Goal: Find contact information: Find contact information

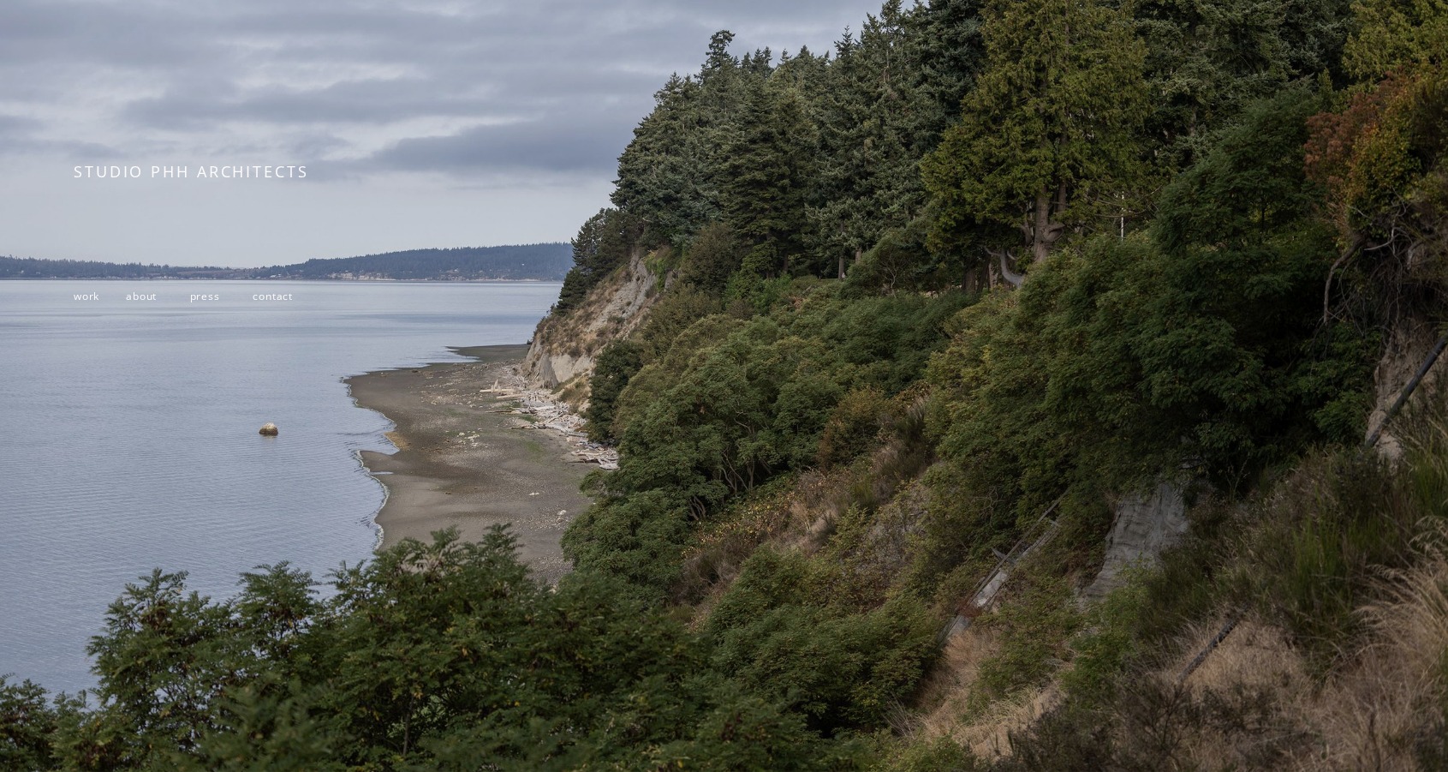
scroll to position [244, 0]
click at [81, 291] on span "work" at bounding box center [87, 296] width 26 height 15
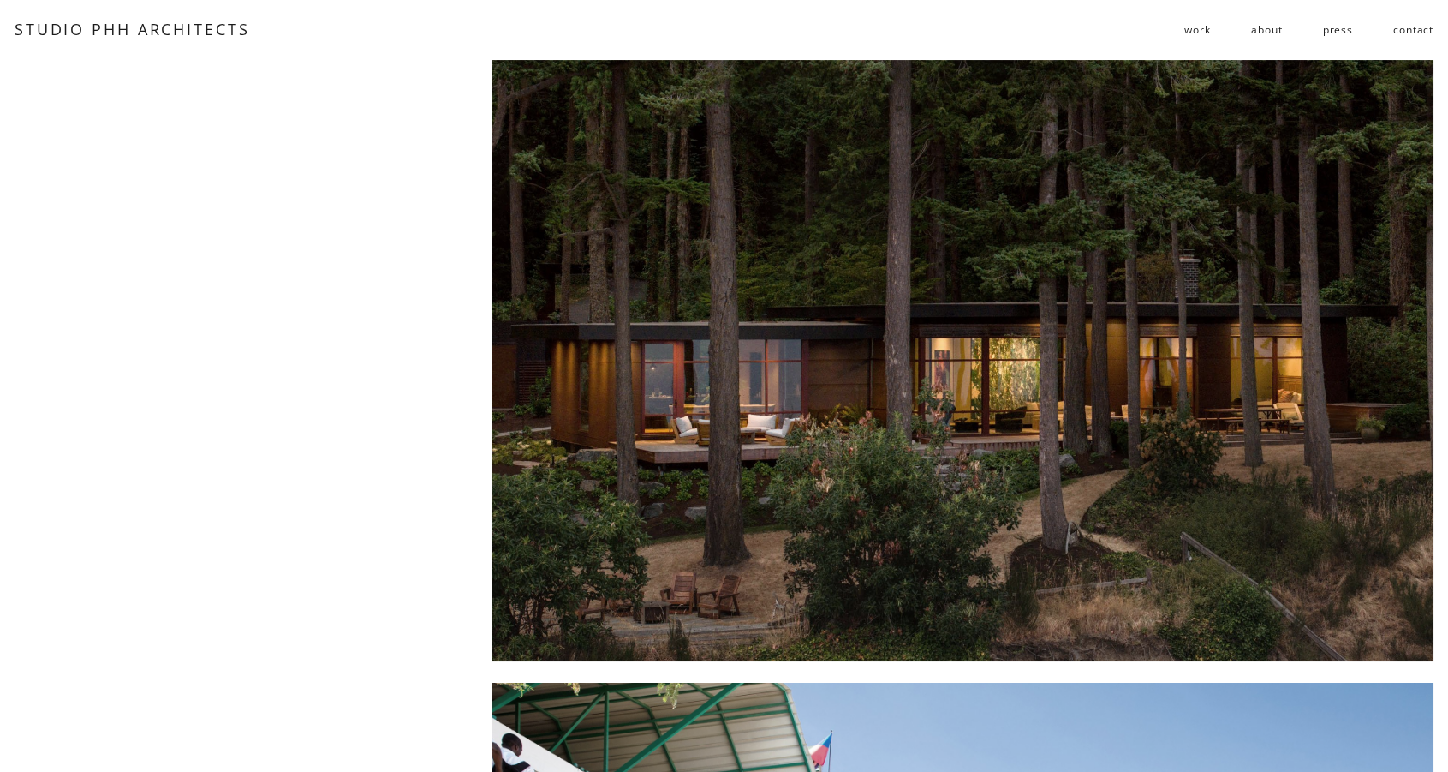
click at [1270, 32] on link "about" at bounding box center [1266, 29] width 31 height 27
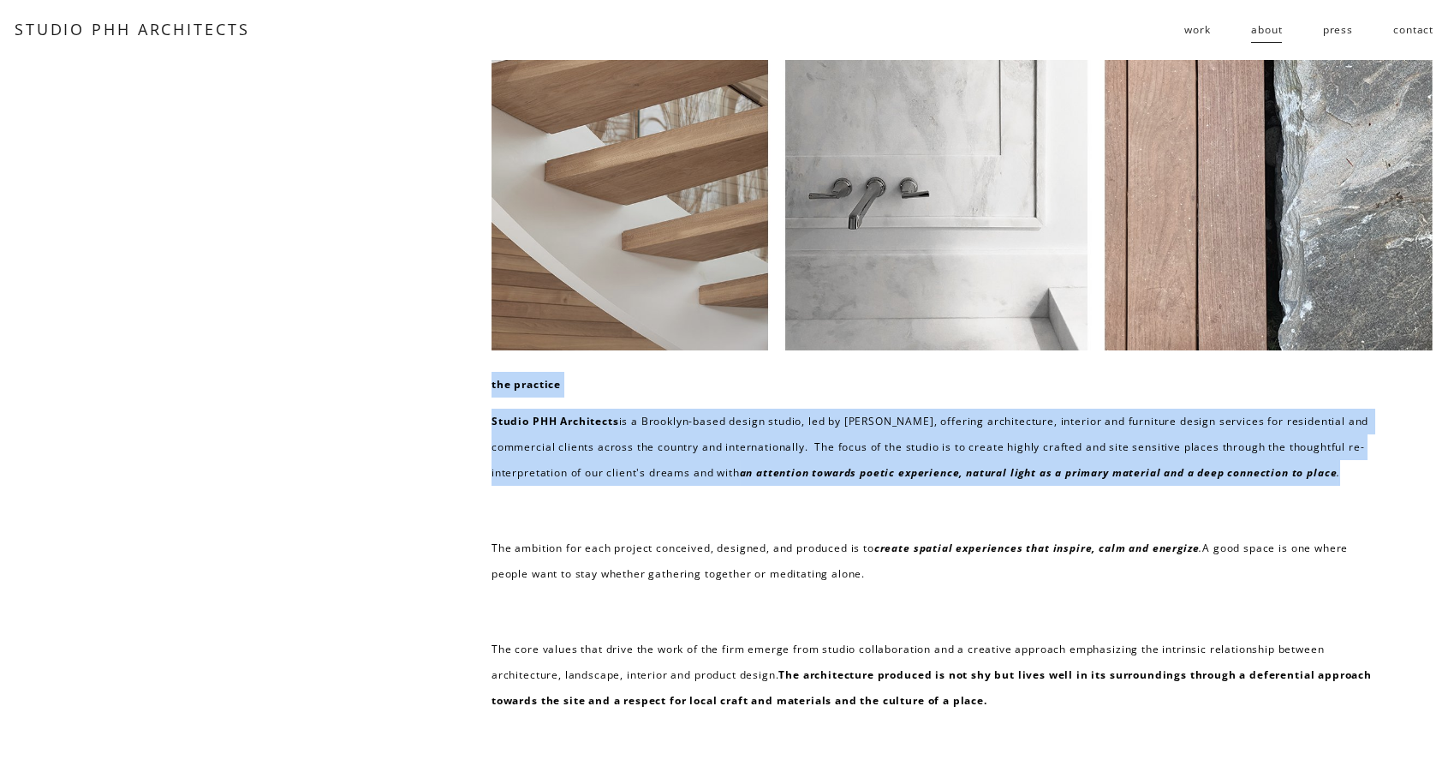
drag, startPoint x: 488, startPoint y: 385, endPoint x: 700, endPoint y: 499, distance: 240.3
click at [700, 499] on div "the practice Studio PHH Architects is a Brooklyn-based design studio, led by Pi…" at bounding box center [724, 567] width 1448 height 1014
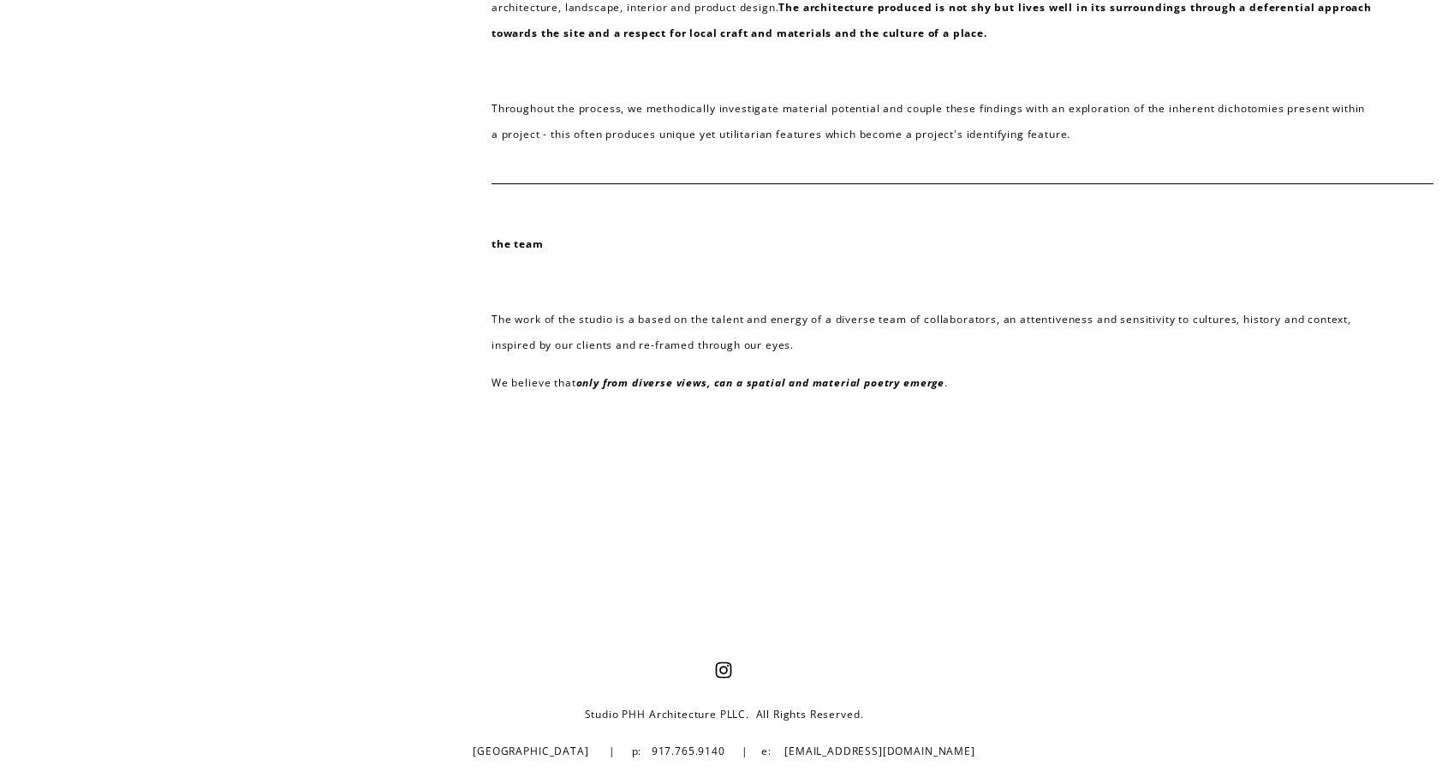
scroll to position [696, 0]
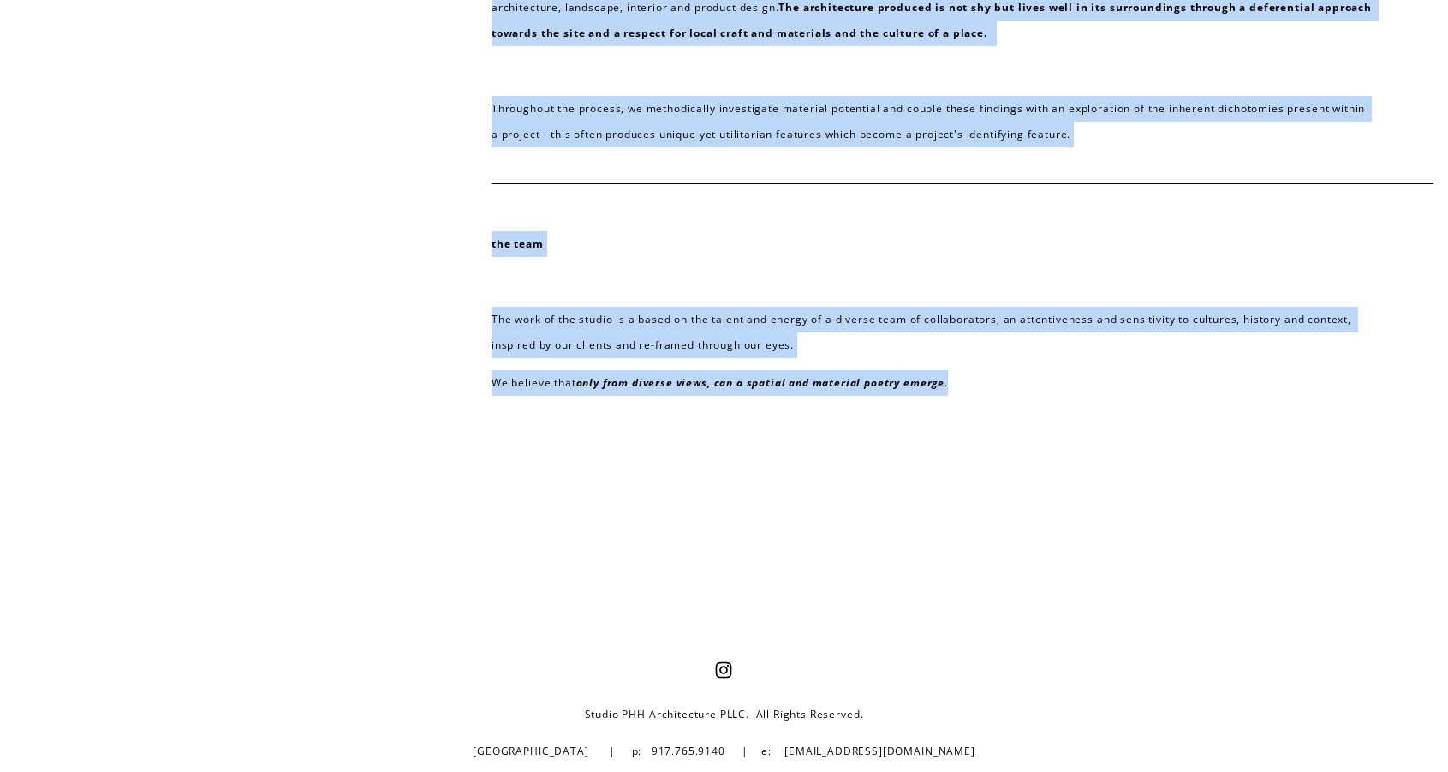
click at [969, 388] on p "We believe that only from diverse views, can a spatial and material poetry emer…" at bounding box center [933, 383] width 883 height 26
copy div "the practice Studio PHH Architects is a Brooklyn-based design studio, led by Pi…"
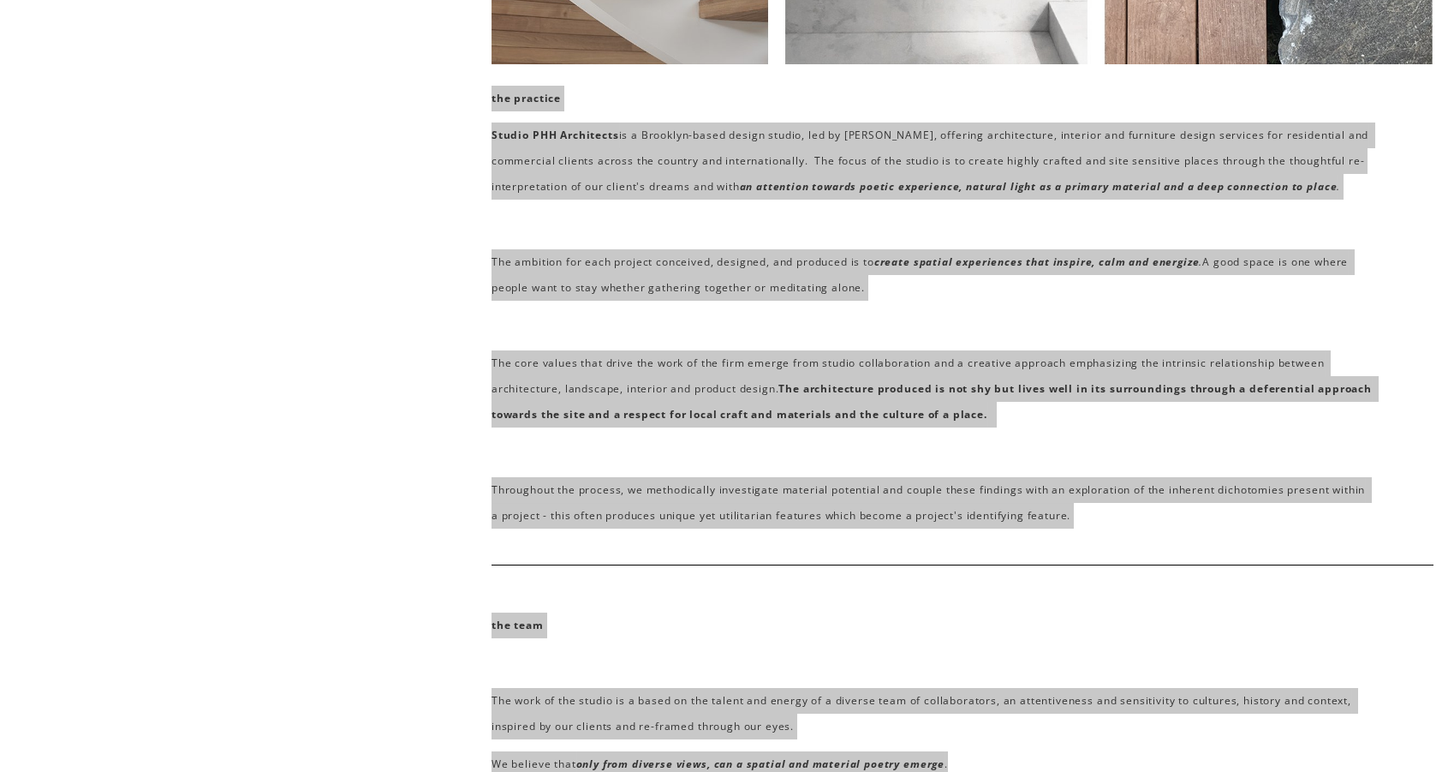
scroll to position [0, 0]
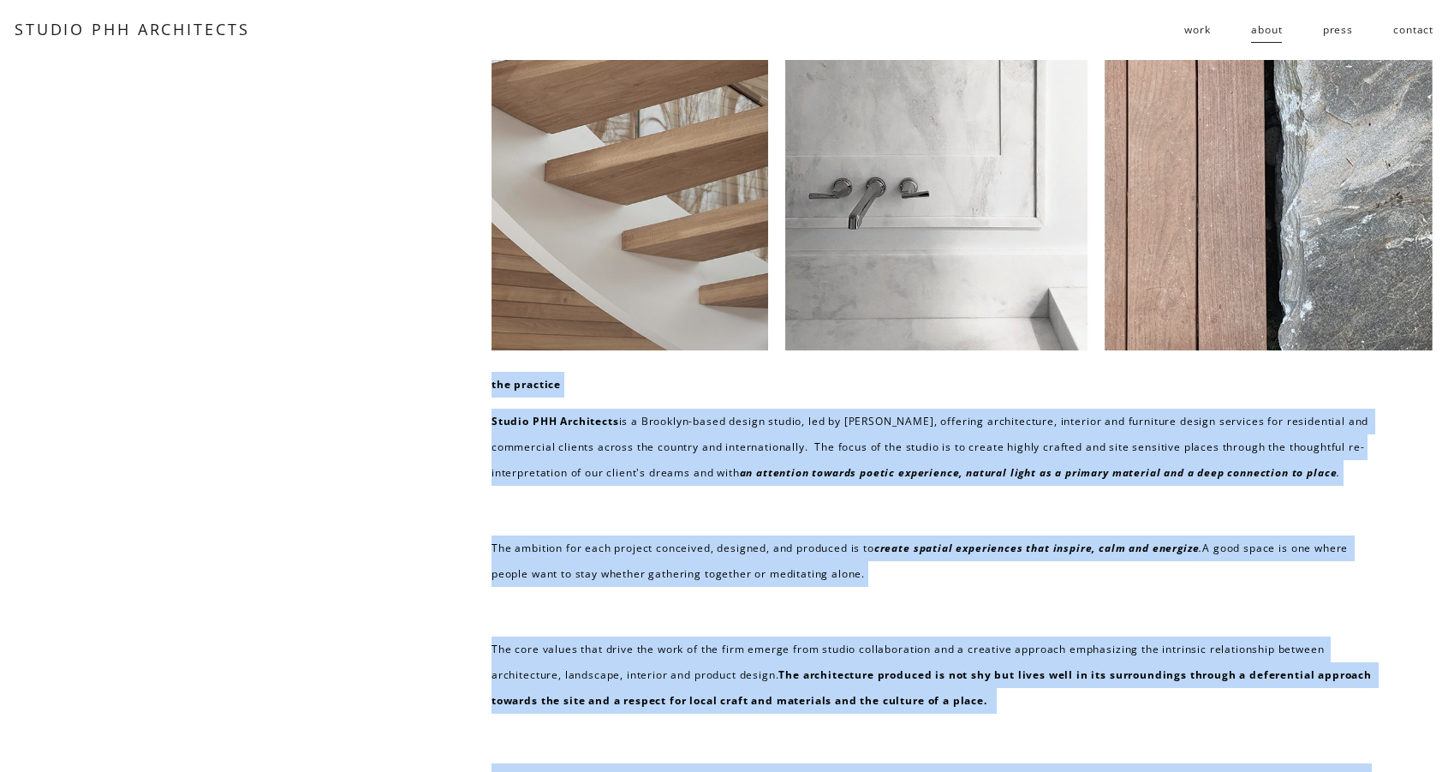
click at [0, 0] on span "follies" at bounding box center [0, 0] width 0 height 0
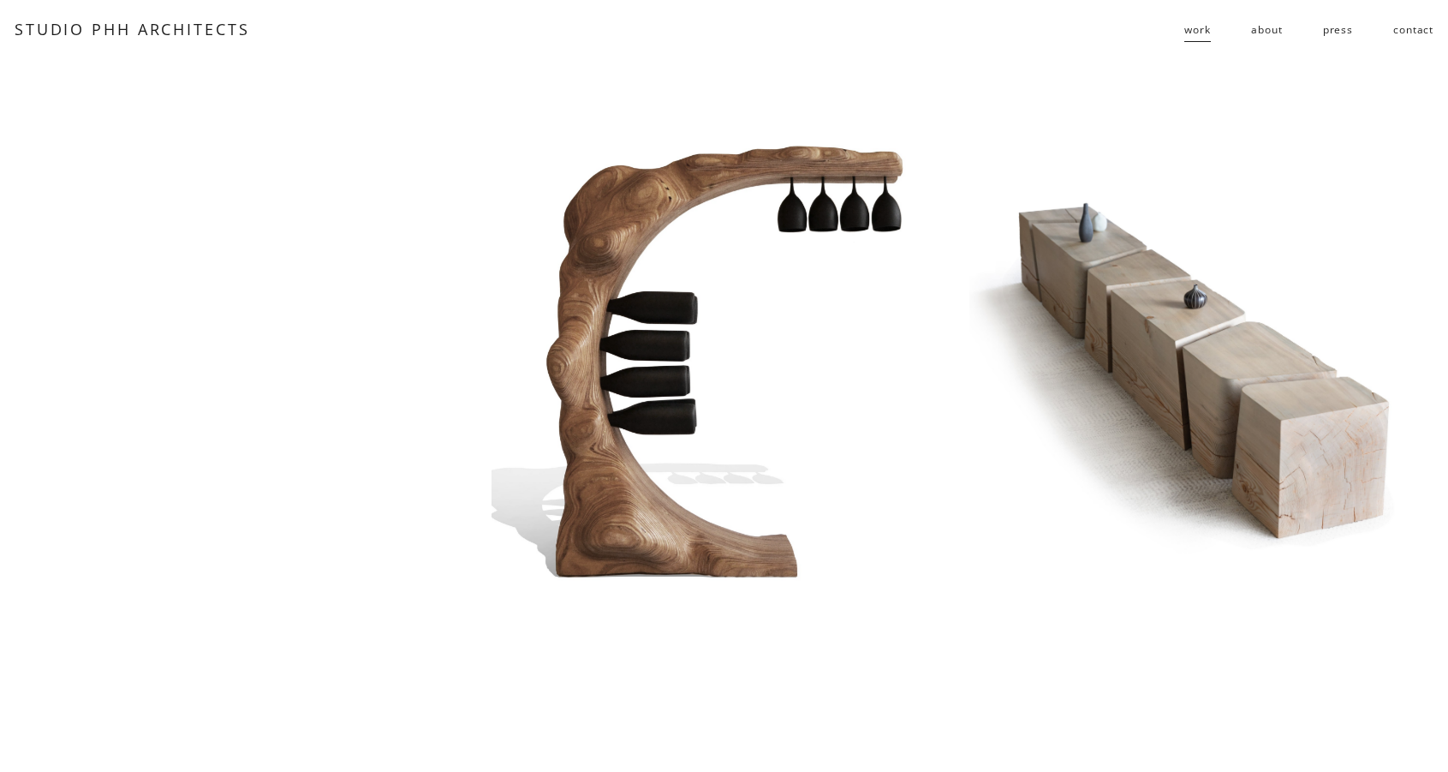
click at [1329, 29] on link "press" at bounding box center [1338, 29] width 30 height 27
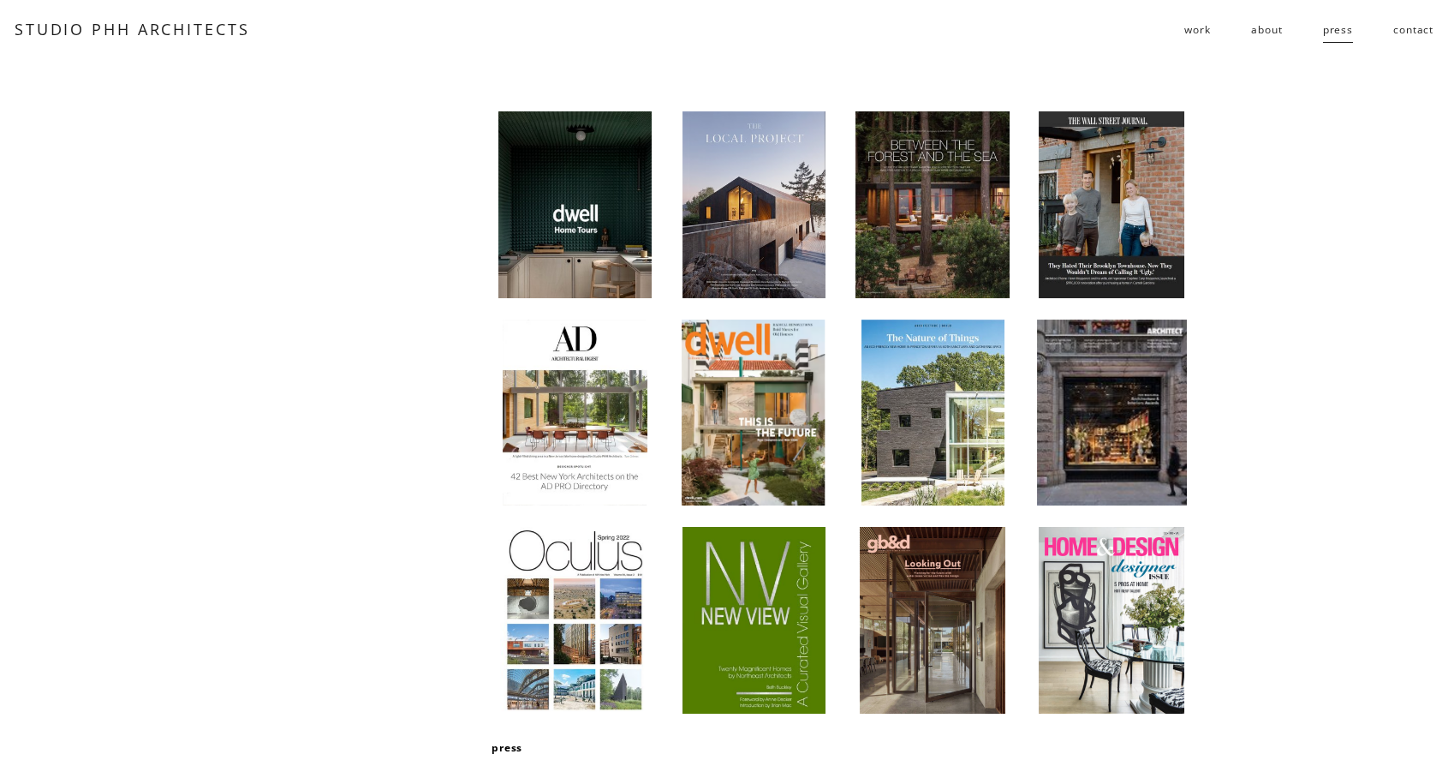
click at [1419, 32] on link "contact" at bounding box center [1414, 29] width 40 height 27
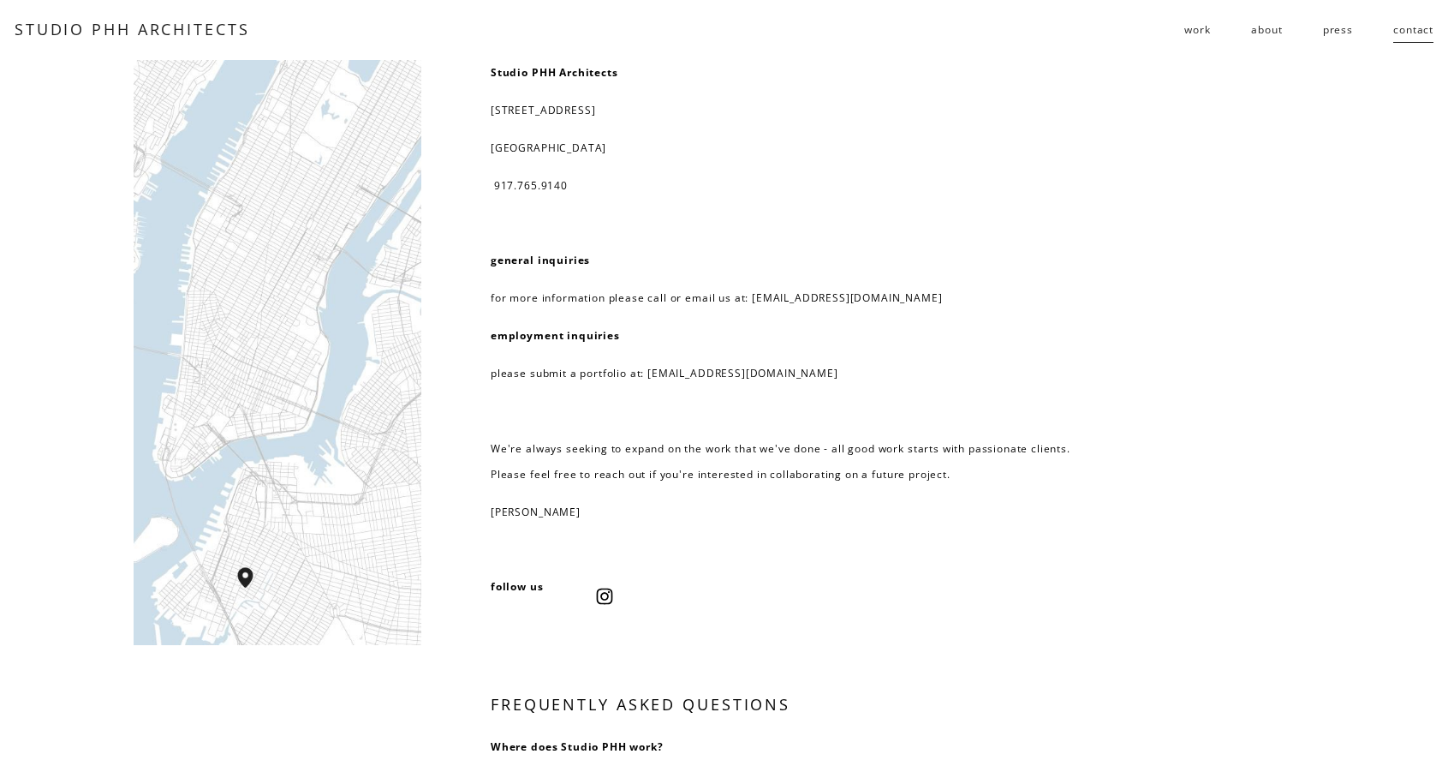
click at [0, 0] on span "public" at bounding box center [0, 0] width 0 height 0
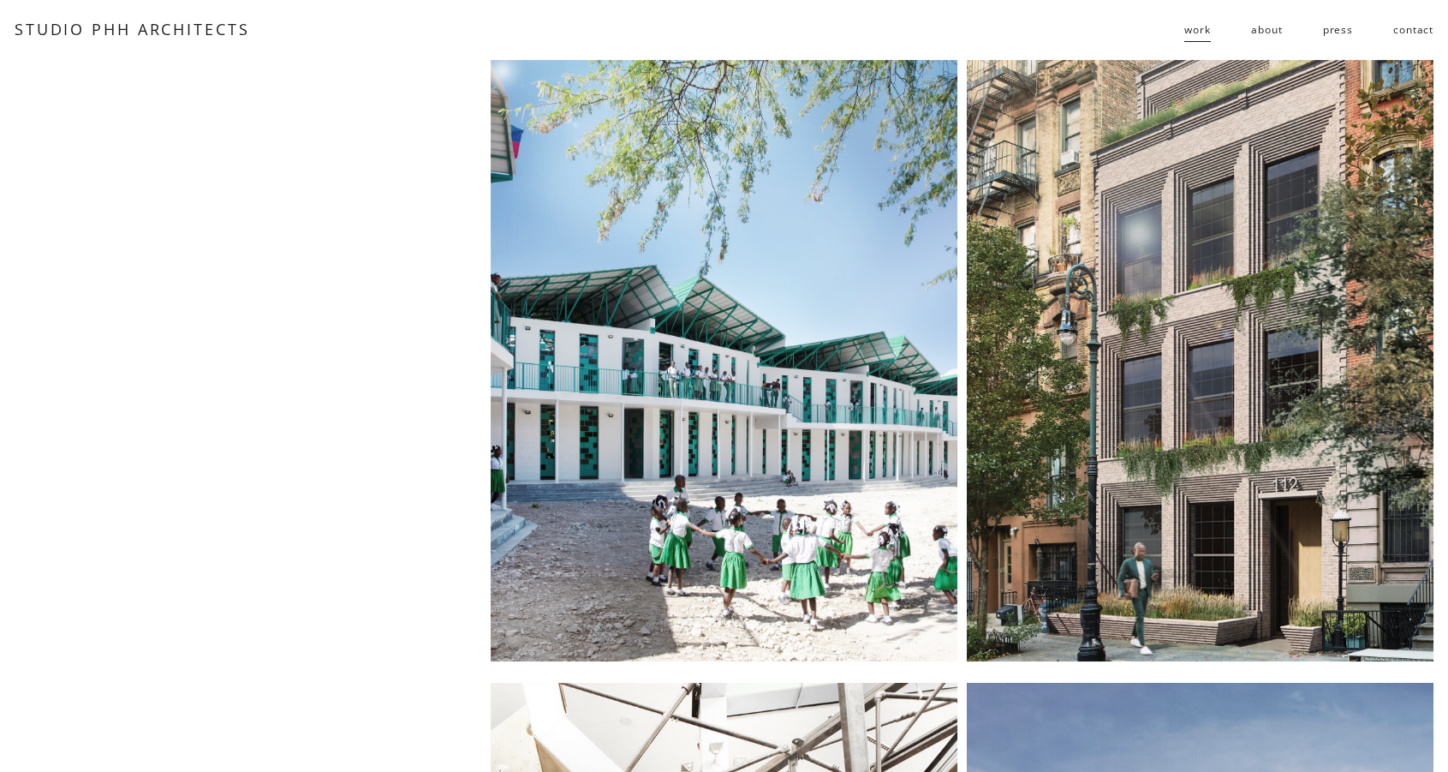
click at [789, 308] on div at bounding box center [724, 361] width 467 height 602
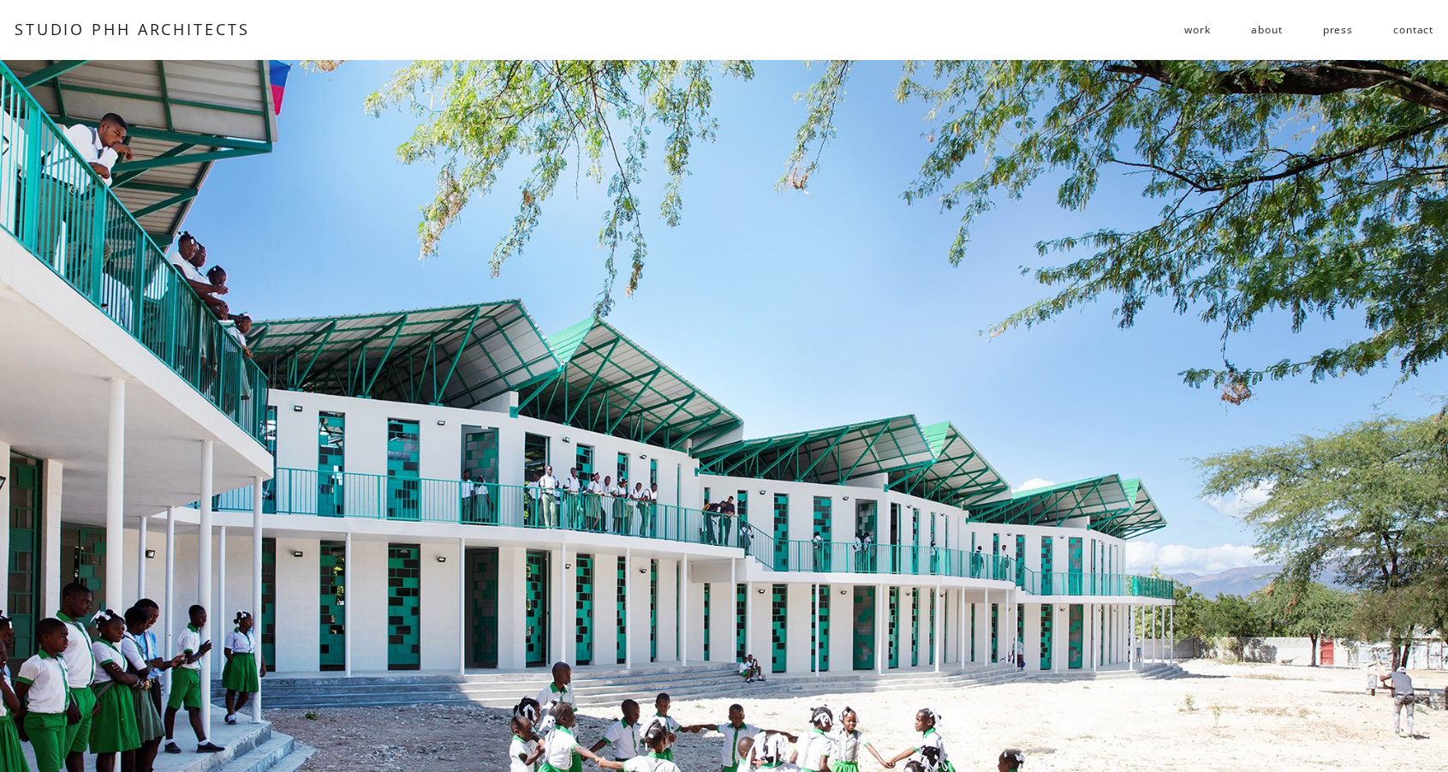
click at [171, 19] on link "STUDIO PHH ARCHITECTS" at bounding box center [133, 29] width 236 height 21
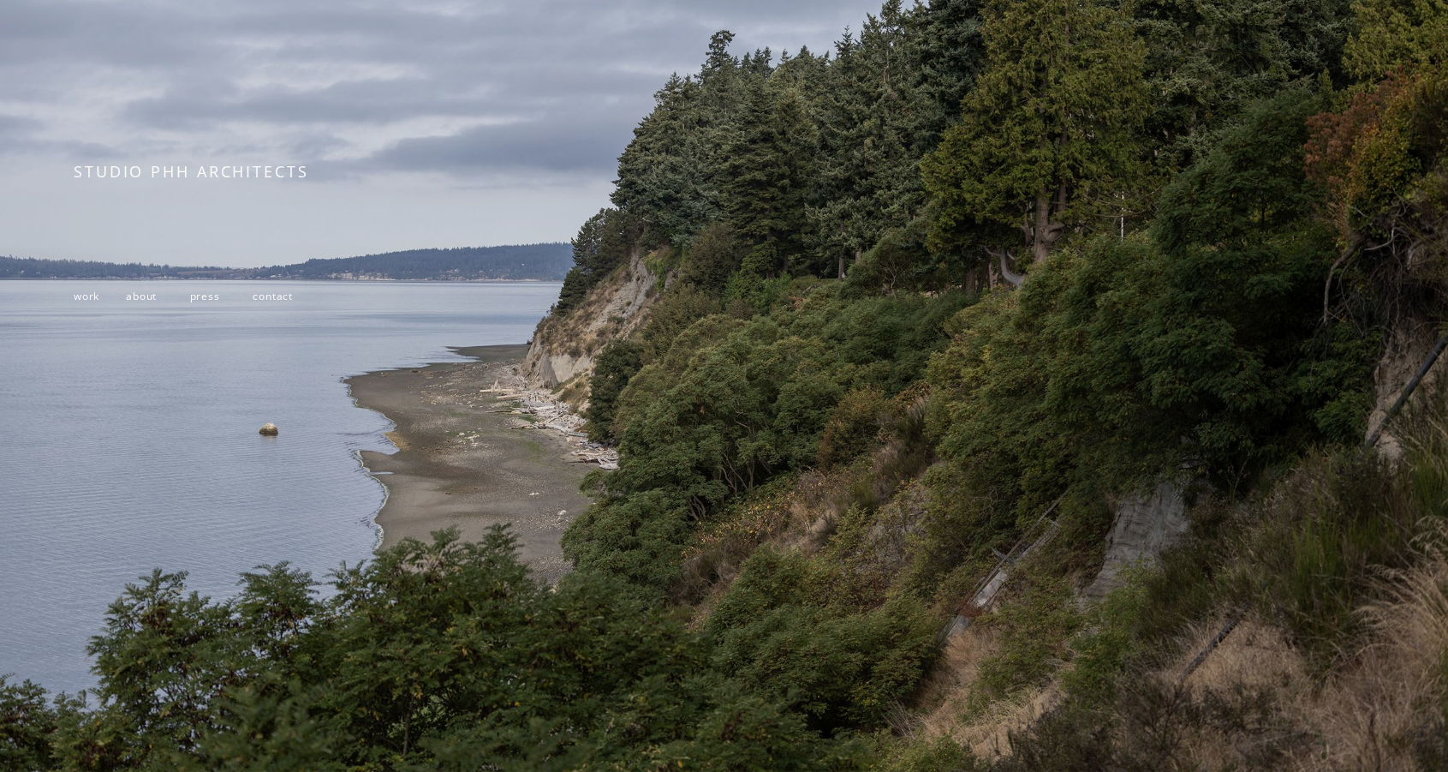
scroll to position [244, 0]
click at [141, 296] on span "about" at bounding box center [141, 296] width 31 height 15
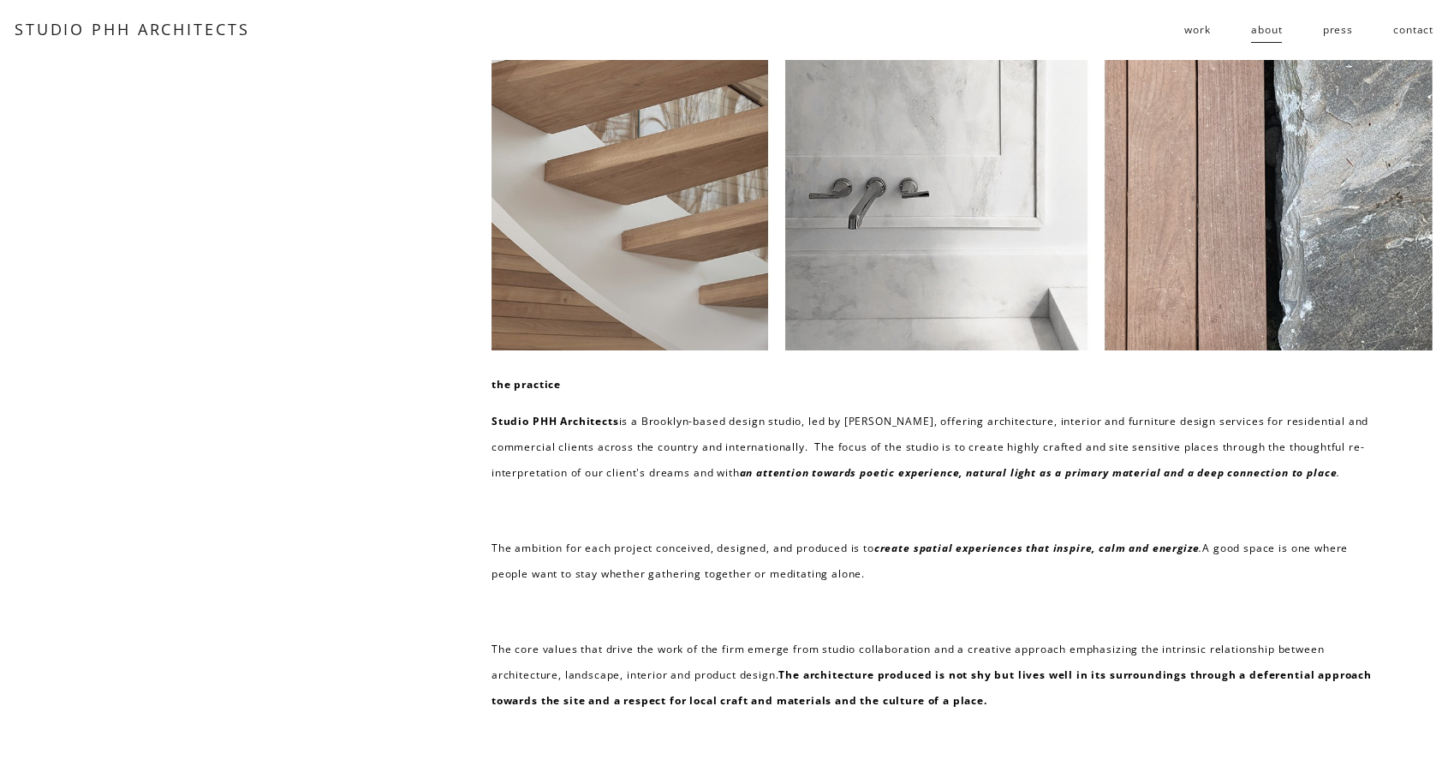
click at [1413, 30] on link "contact" at bounding box center [1414, 29] width 40 height 27
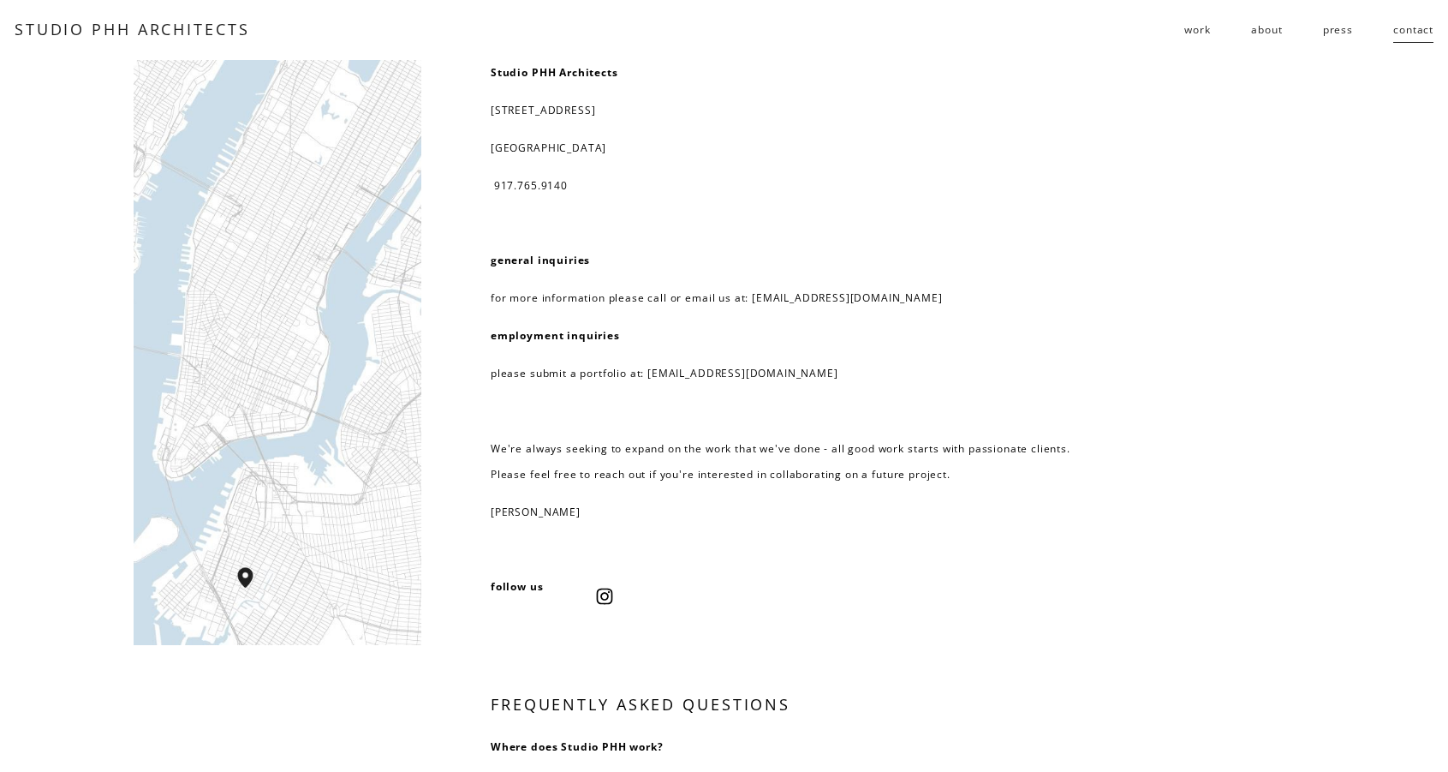
drag, startPoint x: 553, startPoint y: 142, endPoint x: 466, endPoint y: 109, distance: 93.5
click at [466, 109] on div "Studio PHH Architects 232 3rd street, suite D202 brooklyn, NY 11215 917.765.914…" at bounding box center [724, 730] width 1448 height 1340
drag, startPoint x: 634, startPoint y: 71, endPoint x: 609, endPoint y: 76, distance: 25.4
click at [609, 76] on p "Studio PHH Architects" at bounding box center [784, 73] width 586 height 26
click at [673, 69] on p "Studio PHH Architects" at bounding box center [784, 73] width 586 height 26
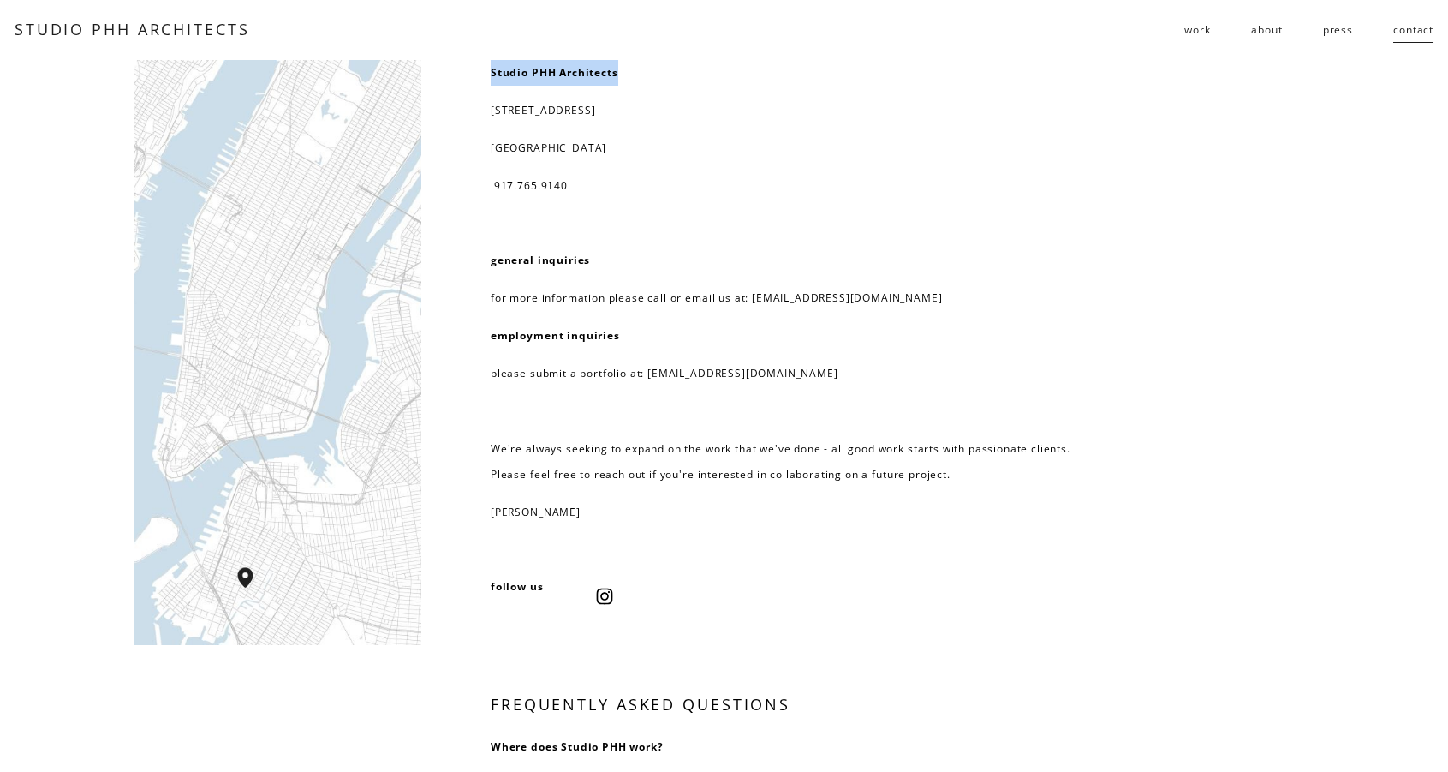
drag, startPoint x: 532, startPoint y: 71, endPoint x: 485, endPoint y: 67, distance: 47.3
click at [485, 67] on div "Studio PHH Architects 232 3rd street, suite D202 brooklyn, NY 11215 917.765.914…" at bounding box center [724, 730] width 1448 height 1340
copy strong "Studio PHH Architects"
drag, startPoint x: 663, startPoint y: 152, endPoint x: 650, endPoint y: 151, distance: 13.0
click at [658, 152] on p "brooklyn, NY 11215" at bounding box center [784, 148] width 586 height 26
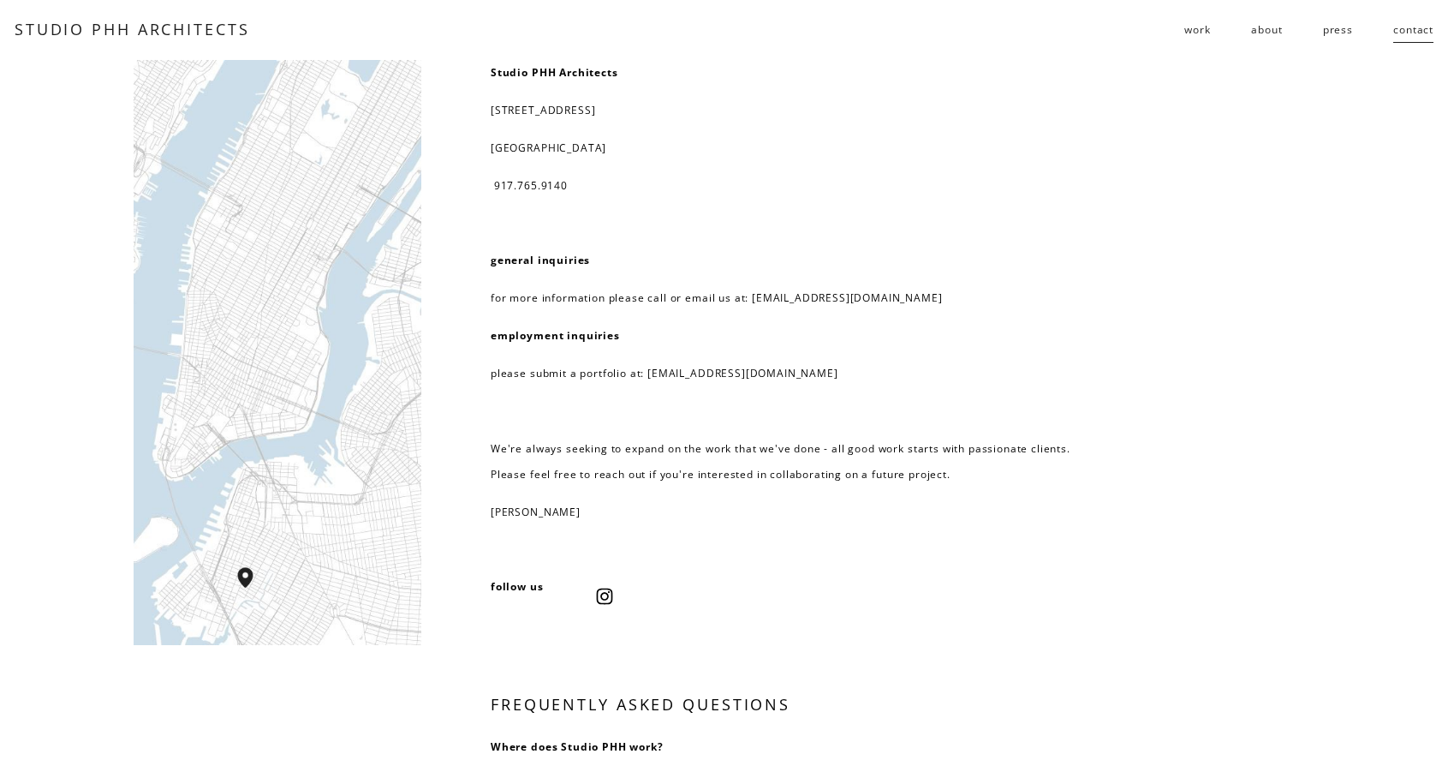
drag, startPoint x: 610, startPoint y: 148, endPoint x: 475, endPoint y: 108, distance: 140.4
click at [476, 108] on div "Studio PHH Architects 232 3rd street, suite D202 brooklyn, NY 11215 917.765.914…" at bounding box center [724, 730] width 1448 height 1340
copy div "232 3rd street, suite D202 brooklyn, NY 11215"
click at [899, 331] on p "employment inquiries" at bounding box center [784, 336] width 586 height 26
drag, startPoint x: 630, startPoint y: 149, endPoint x: 475, endPoint y: 105, distance: 162.1
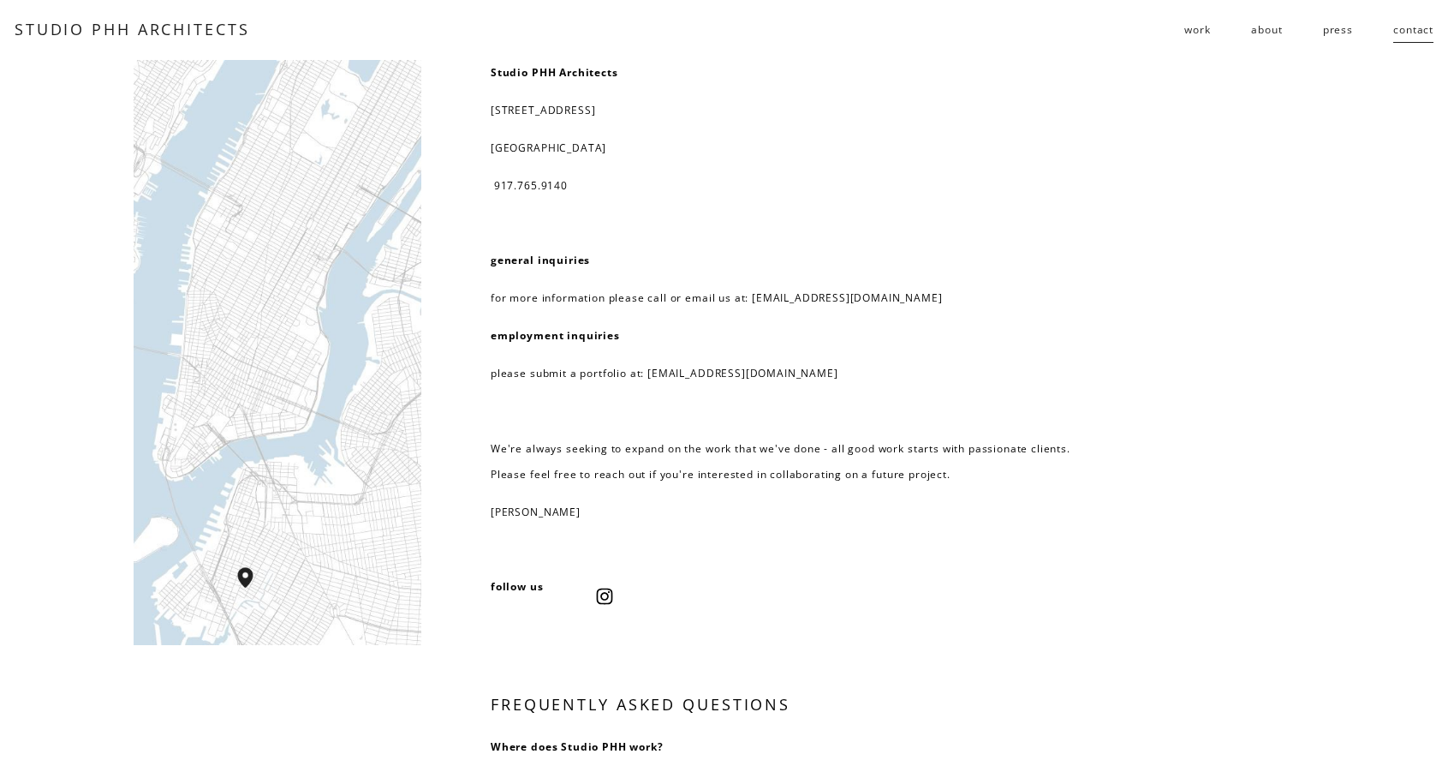
click at [475, 105] on div "Studio PHH Architects 232 3rd street, suite D202 brooklyn, NY 11215 917.765.914…" at bounding box center [724, 730] width 1448 height 1340
copy div "232 3rd street, suite D202 brooklyn, NY 11215"
